Goal: Transaction & Acquisition: Purchase product/service

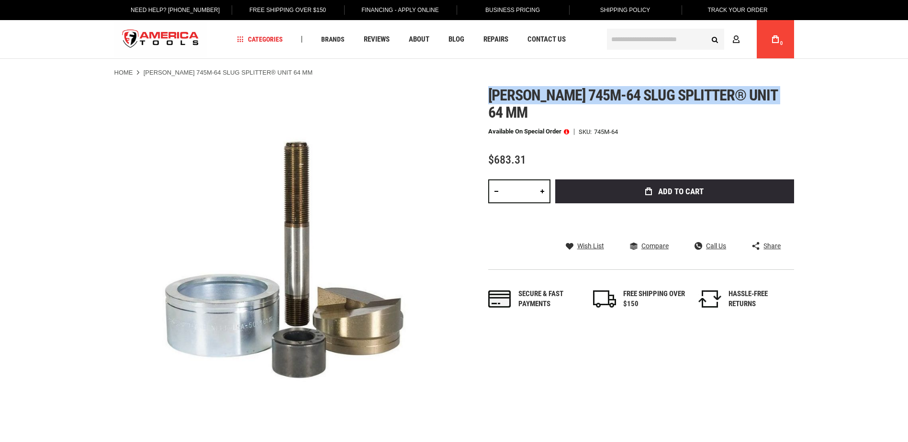
click at [492, 93] on h1 "Greenlee 745m-64 slug splitter® unit 64 mm" at bounding box center [641, 104] width 306 height 34
click at [567, 128] on span at bounding box center [566, 131] width 5 height 7
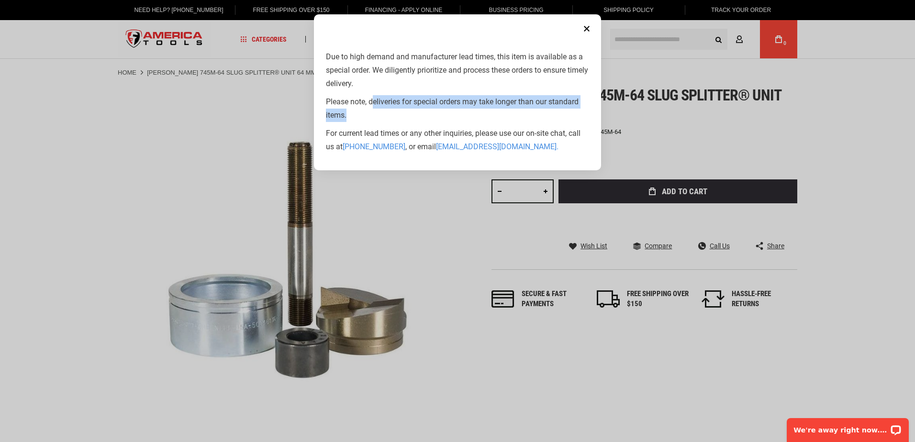
drag, startPoint x: 374, startPoint y: 101, endPoint x: 546, endPoint y: 112, distance: 172.6
click at [546, 112] on p "Please note, deliveries for special orders may take longer than our standard it…" at bounding box center [457, 108] width 263 height 27
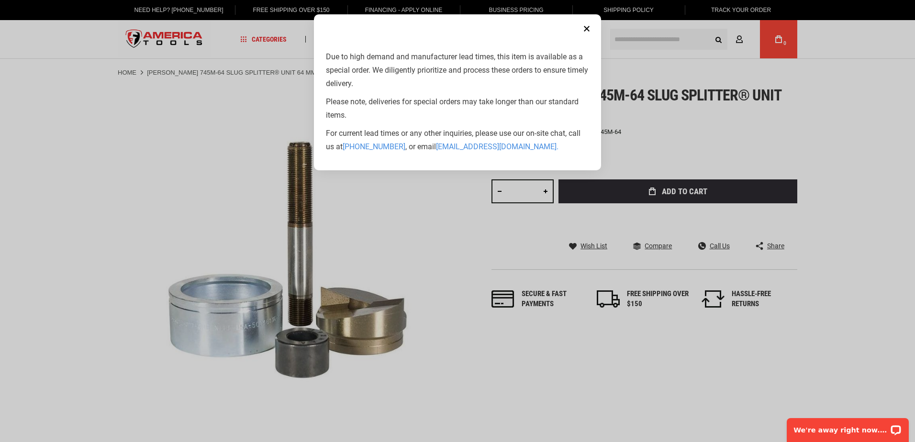
click at [587, 24] on button "Close" at bounding box center [586, 28] width 19 height 19
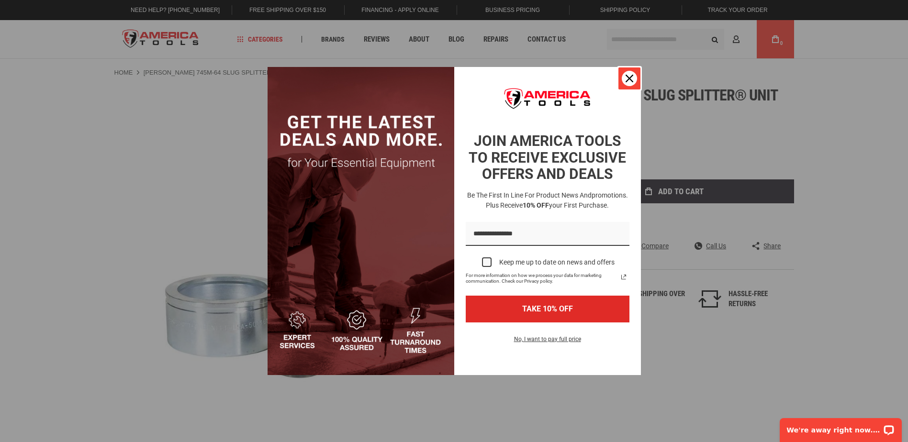
click at [630, 82] on icon "close icon" at bounding box center [629, 79] width 8 height 8
